Goal: Transaction & Acquisition: Subscribe to service/newsletter

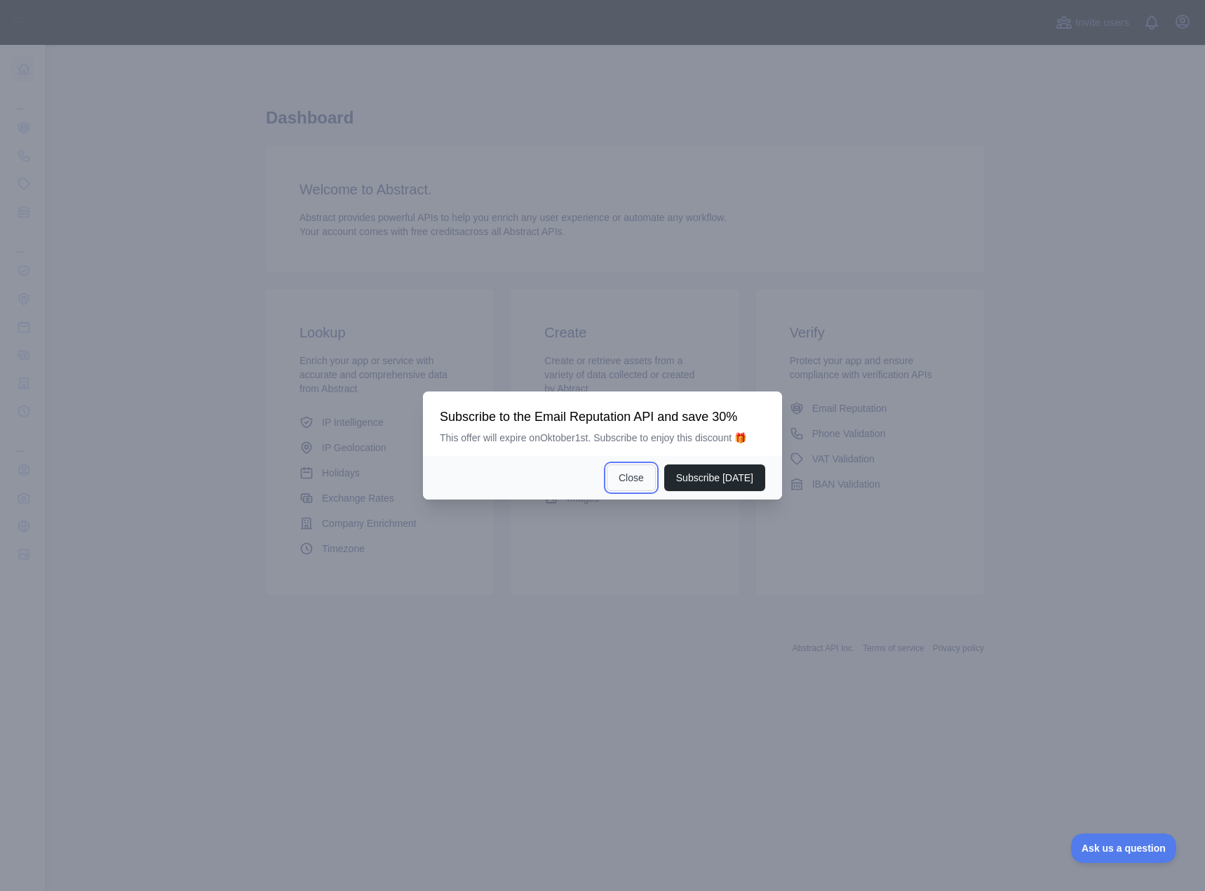
click at [639, 479] on button "Close" at bounding box center [631, 477] width 49 height 27
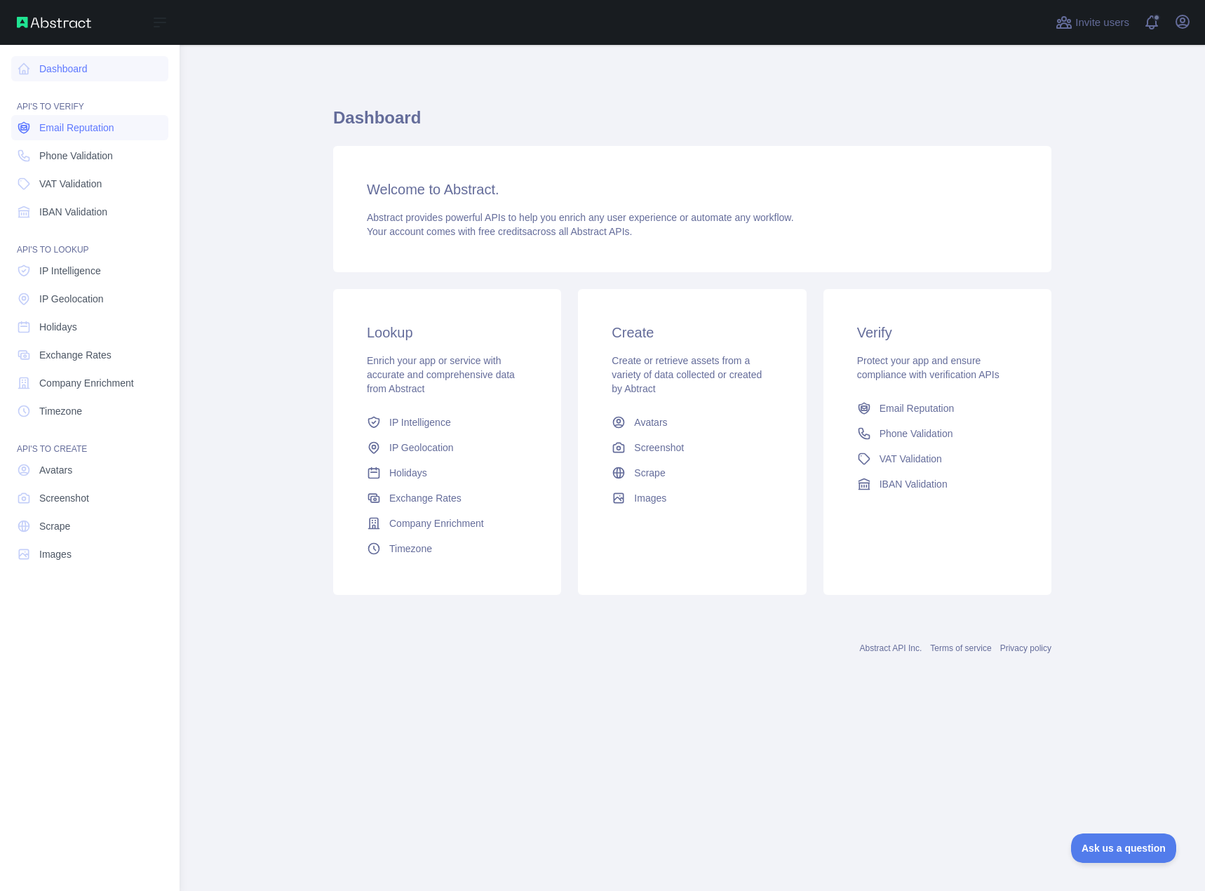
click at [29, 127] on icon at bounding box center [23, 127] width 11 height 11
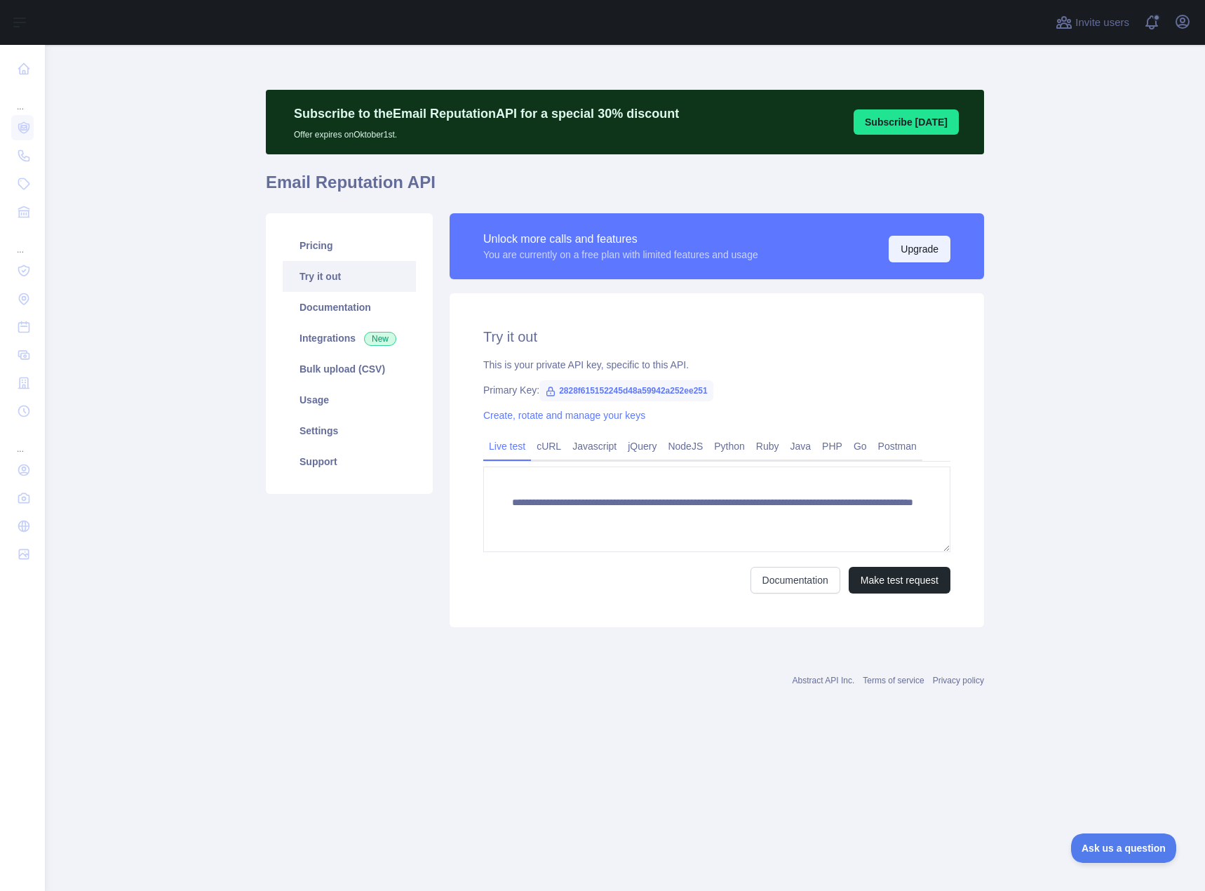
click at [928, 253] on button "Upgrade" at bounding box center [920, 249] width 62 height 27
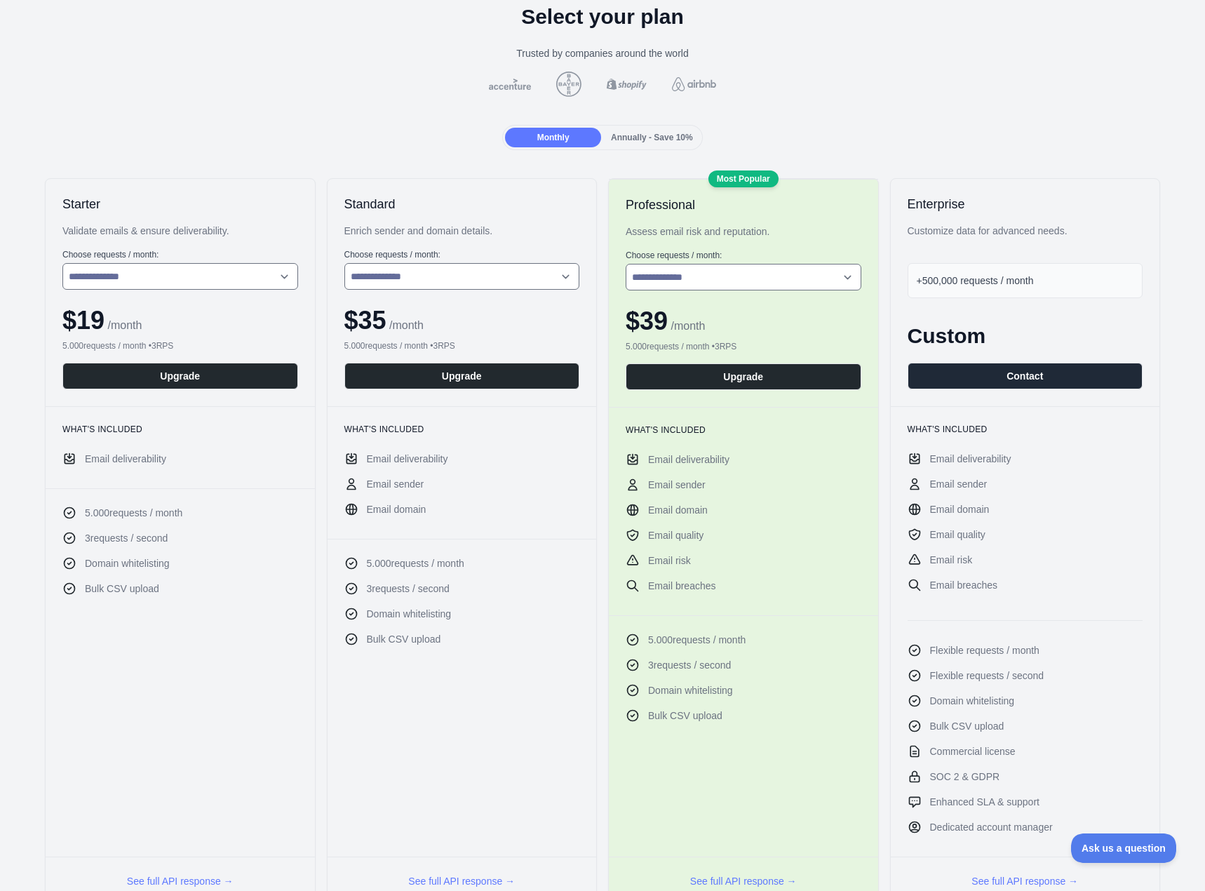
scroll to position [140, 0]
